Goal: Obtain resource: Download file/media

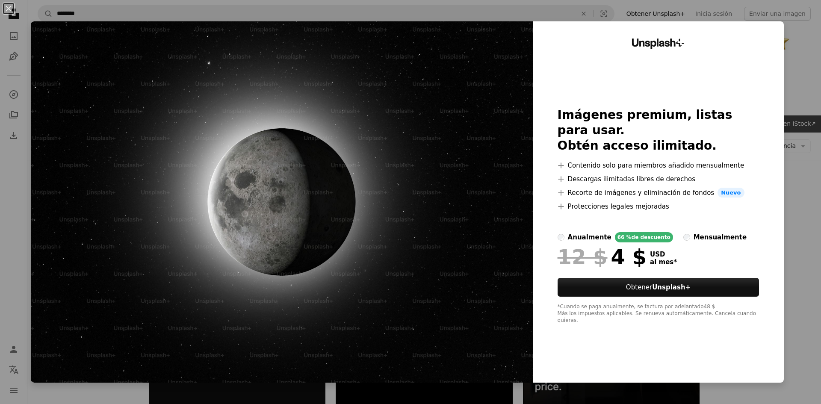
click at [800, 67] on div "An X shape Unsplash+ Imágenes premium, listas para usar. Obtén acceso ilimitado…" at bounding box center [410, 202] width 821 height 404
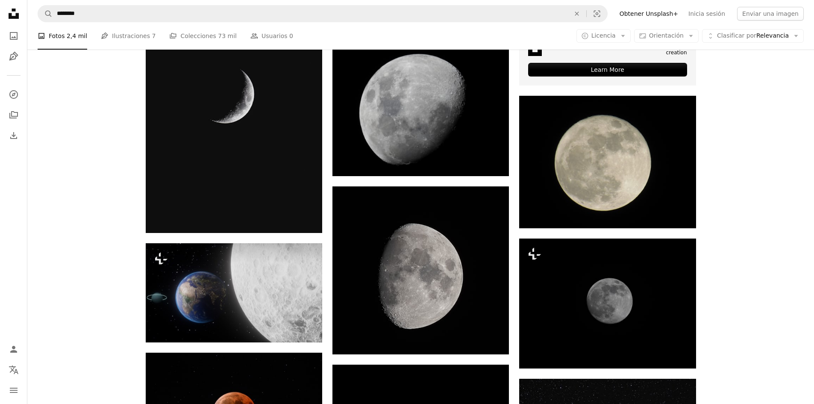
scroll to position [381, 0]
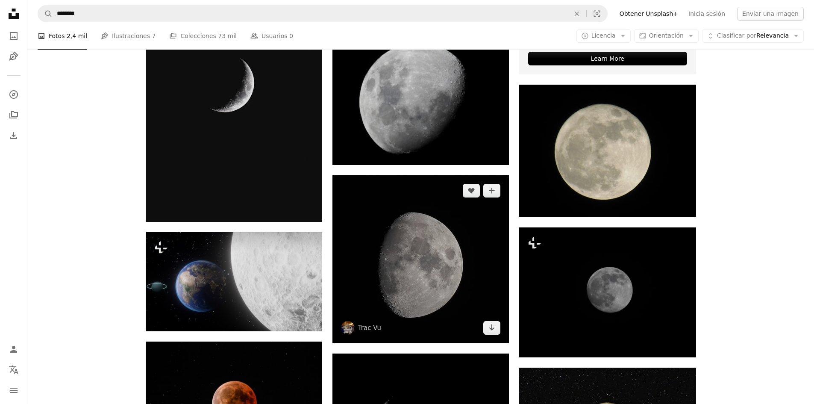
click at [415, 311] on img at bounding box center [421, 259] width 177 height 168
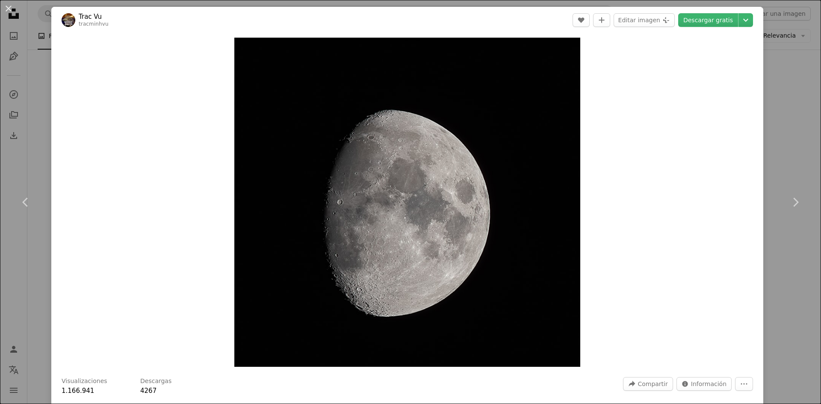
drag, startPoint x: 415, startPoint y: 311, endPoint x: 774, endPoint y: 77, distance: 428.8
click at [774, 77] on div "An X shape Chevron left Chevron right Trac Vu tracminhvu A heart A plus sign Ed…" at bounding box center [410, 202] width 821 height 404
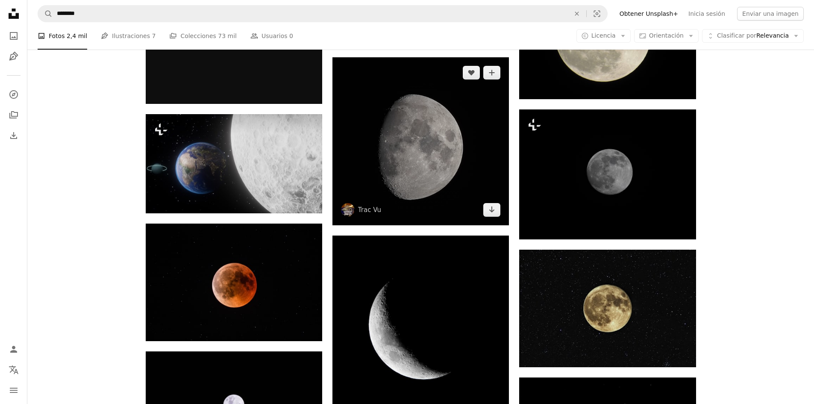
scroll to position [146, 0]
